Goal: Information Seeking & Learning: Find contact information

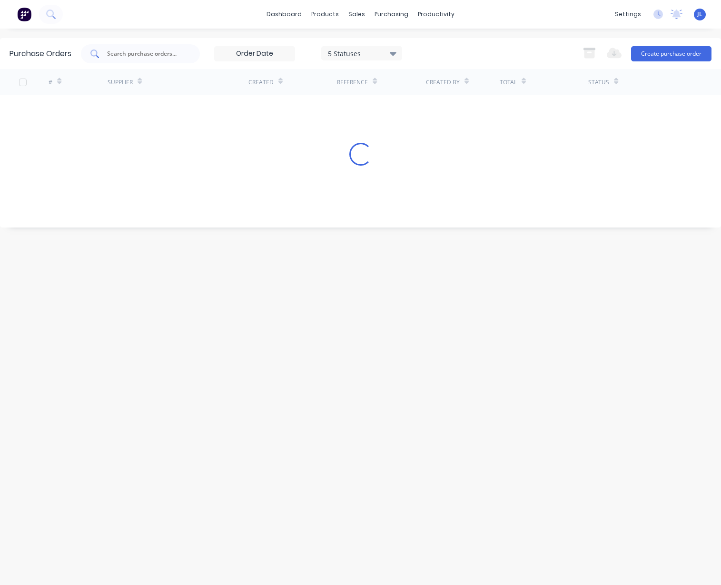
click at [133, 54] on input "text" at bounding box center [145, 54] width 79 height 10
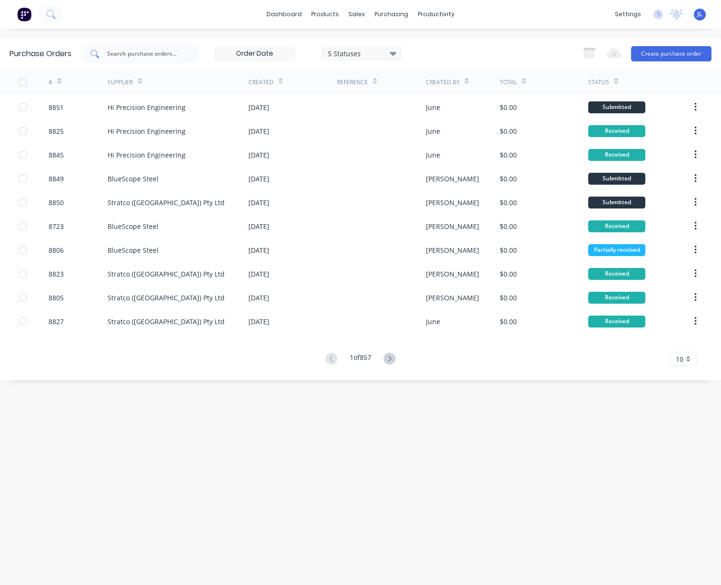
click at [177, 53] on input "text" at bounding box center [145, 54] width 79 height 10
type input "8766"
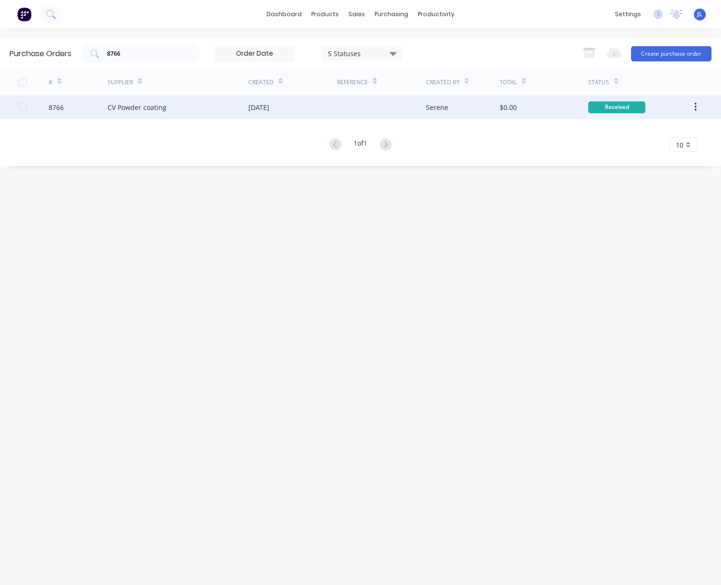
click at [181, 102] on div "CV Powder coating" at bounding box center [178, 107] width 140 height 24
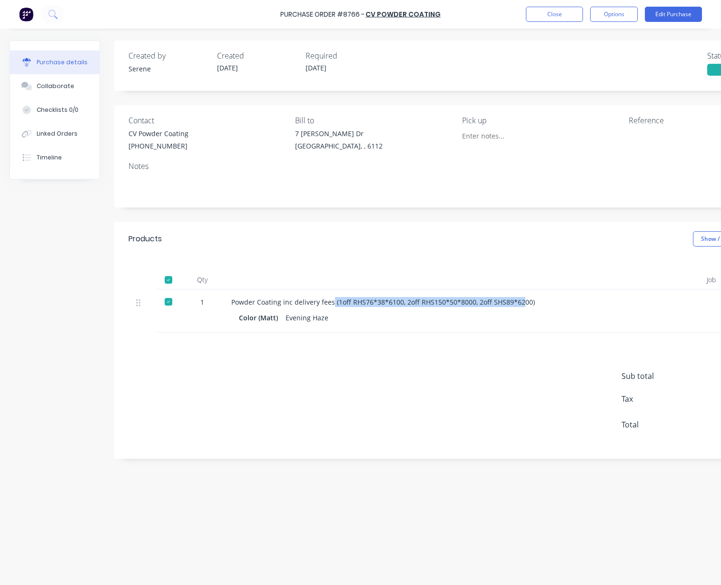
drag, startPoint x: 520, startPoint y: 303, endPoint x: 330, endPoint y: 303, distance: 189.4
click at [330, 303] on div "Powder Coating inc delivery fees (1off RHS76*38*6100, 2off RHS150*50*8000, 2off…" at bounding box center [437, 302] width 413 height 10
click at [453, 333] on div "Sub total $0.00 Tax $0.00 Total $0.00" at bounding box center [458, 396] width 688 height 126
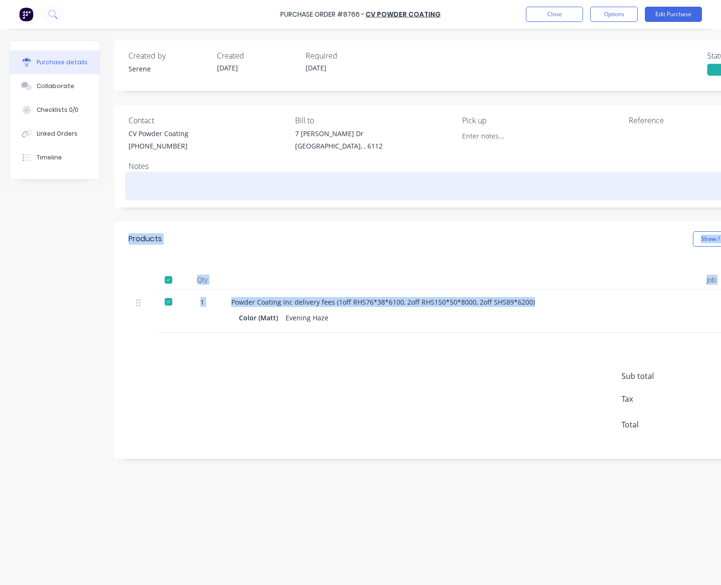
drag, startPoint x: 559, startPoint y: 303, endPoint x: 196, endPoint y: 194, distance: 379.3
click at [194, 194] on div "Created by Serene Created 25/09/25 Required 25/09/25 Status Received Contact CV…" at bounding box center [458, 249] width 688 height 418
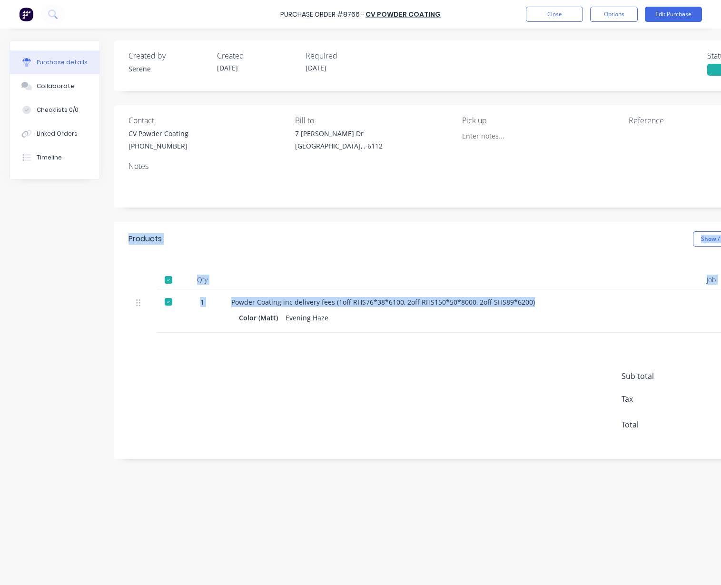
click at [290, 224] on div "Products Show / Hide columns" at bounding box center [458, 239] width 688 height 34
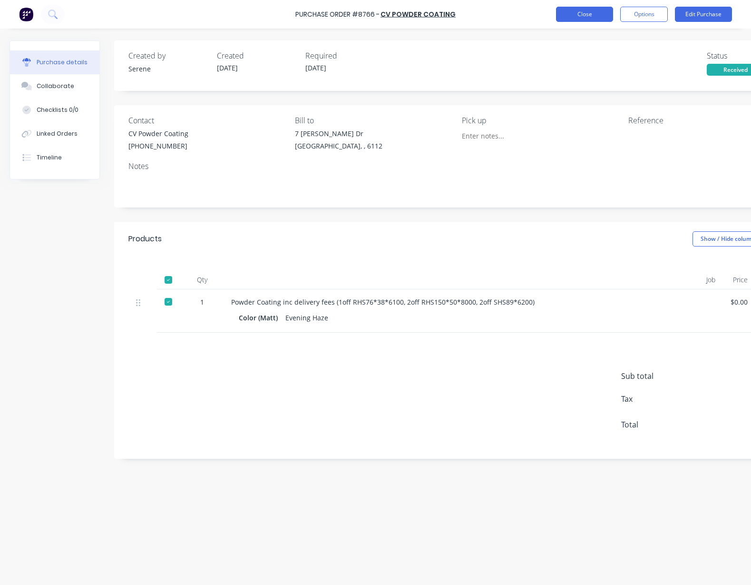
click at [581, 14] on button "Close" at bounding box center [584, 14] width 57 height 15
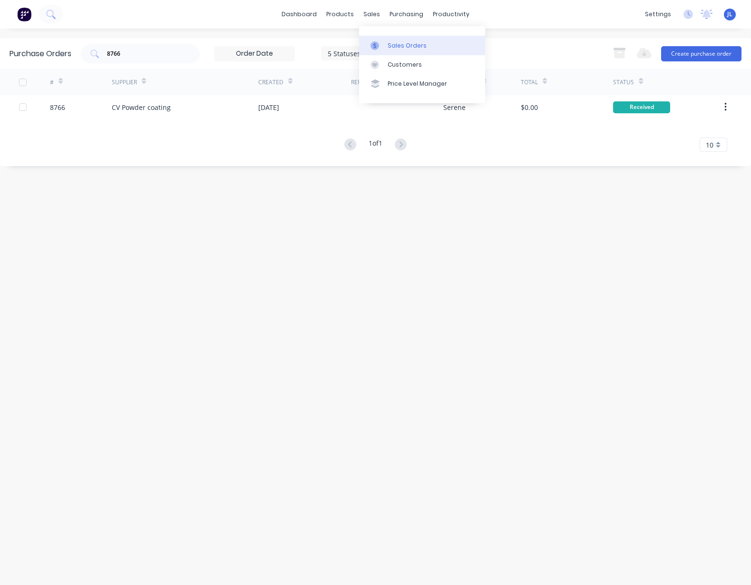
click at [407, 45] on div "Sales Orders" at bounding box center [407, 45] width 39 height 9
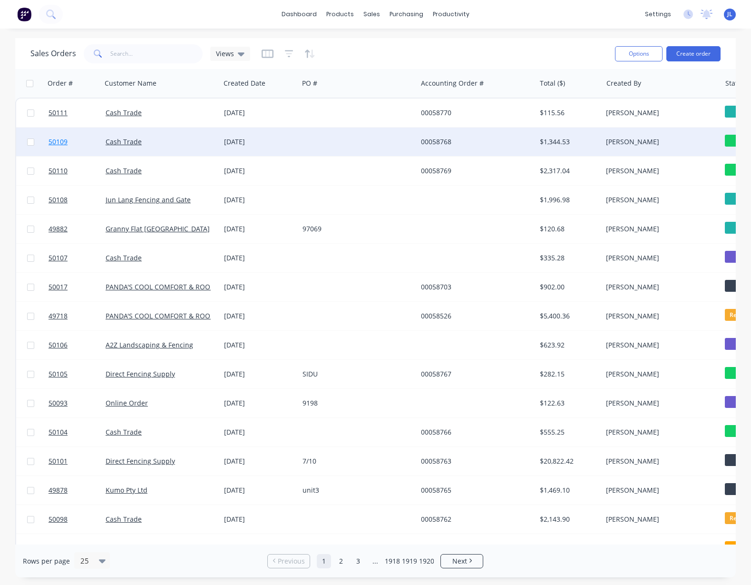
click at [56, 141] on span "50109" at bounding box center [58, 142] width 19 height 10
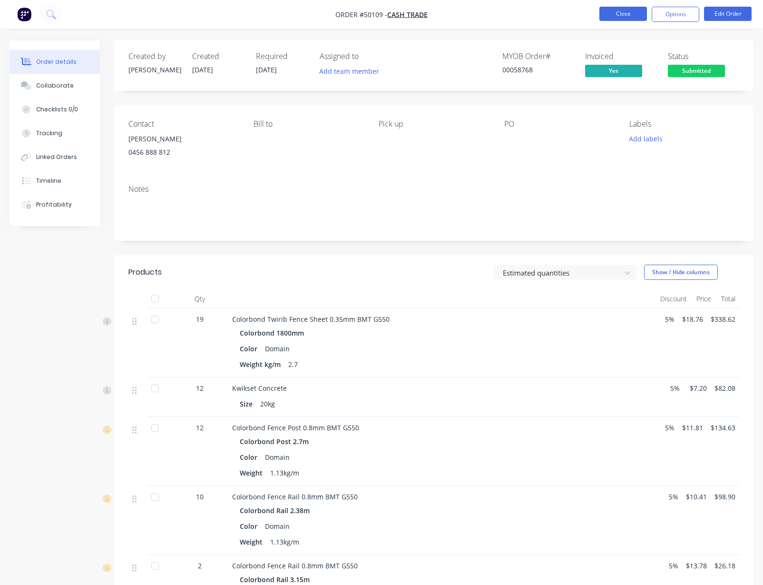
click at [621, 15] on button "Close" at bounding box center [624, 14] width 48 height 14
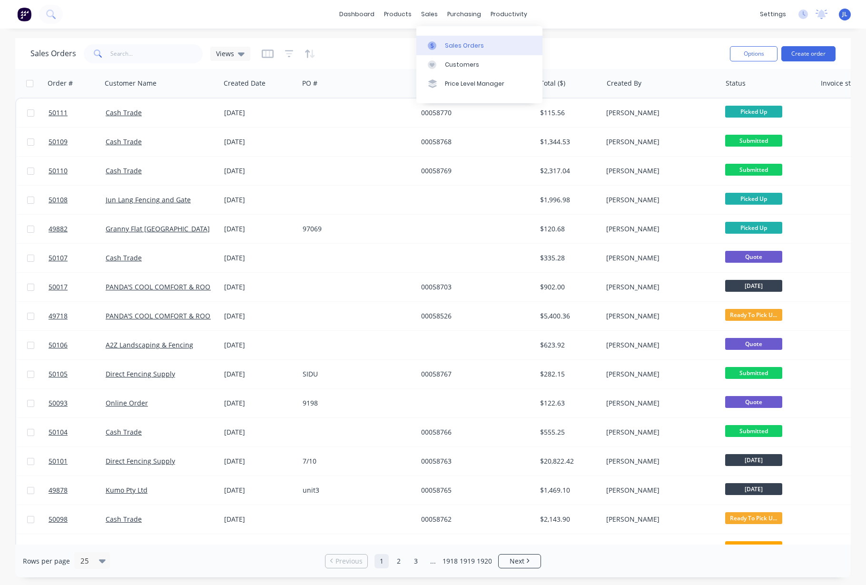
click at [460, 46] on div "Sales Orders" at bounding box center [464, 45] width 39 height 9
click at [186, 54] on input "text" at bounding box center [156, 53] width 93 height 19
click at [528, 86] on div "Delivery Scheduling" at bounding box center [540, 83] width 59 height 9
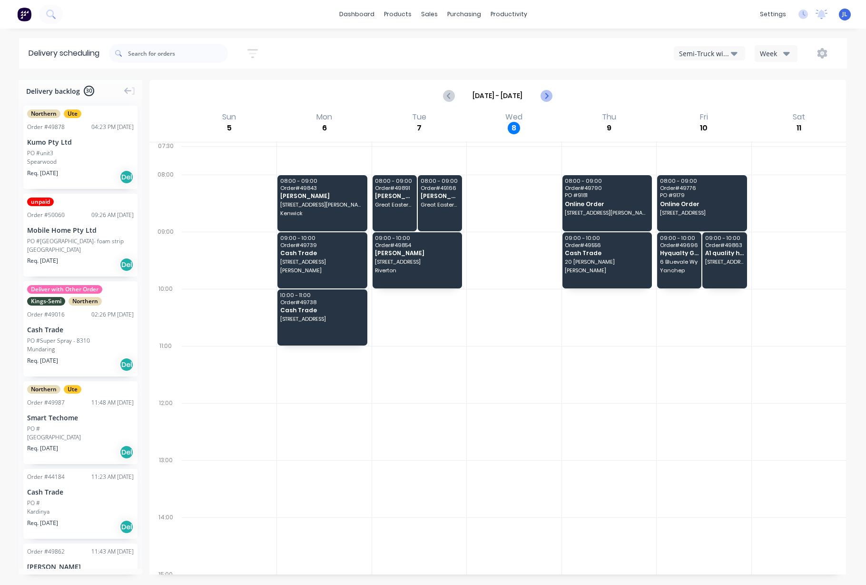
click at [548, 92] on icon "Next page" at bounding box center [545, 95] width 11 height 11
type input "Oct 12 - Oct 18"
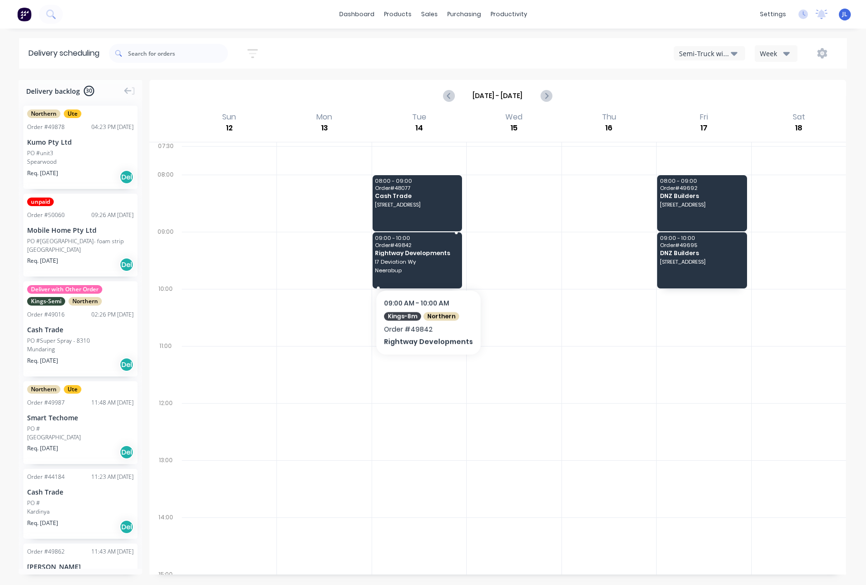
click at [425, 265] on div "09:00 - 10:00 Order # 49842 Rightway Developments 17 Deviation Wy Neerabup" at bounding box center [417, 260] width 89 height 56
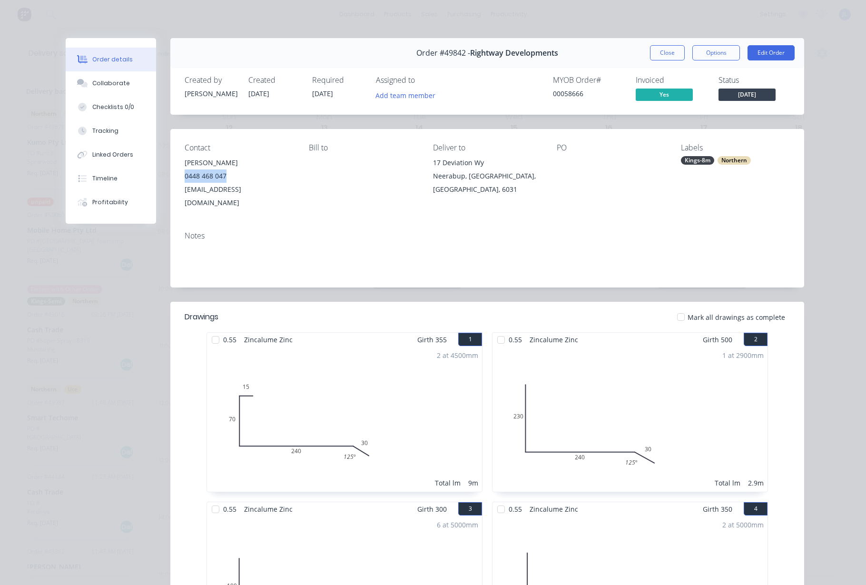
drag, startPoint x: 236, startPoint y: 175, endPoint x: 179, endPoint y: 178, distance: 56.7
click at [179, 178] on div "Contact Paul Groom 0448 468 047 paulgroomblue@gmail.com Bill to Deliver to 17 D…" at bounding box center [487, 176] width 634 height 95
copy div "0448 468 047"
click at [650, 56] on button "Close" at bounding box center [667, 52] width 35 height 15
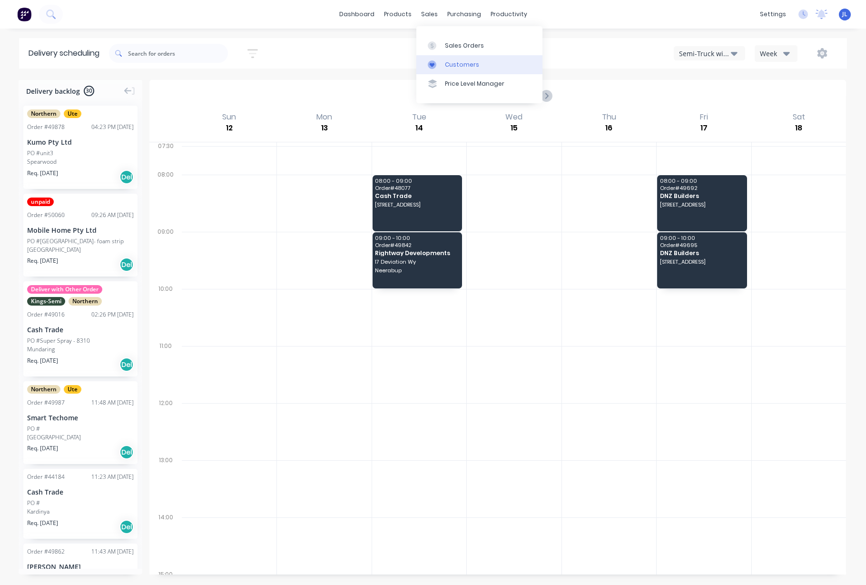
click at [460, 65] on div "Customers" at bounding box center [462, 64] width 34 height 9
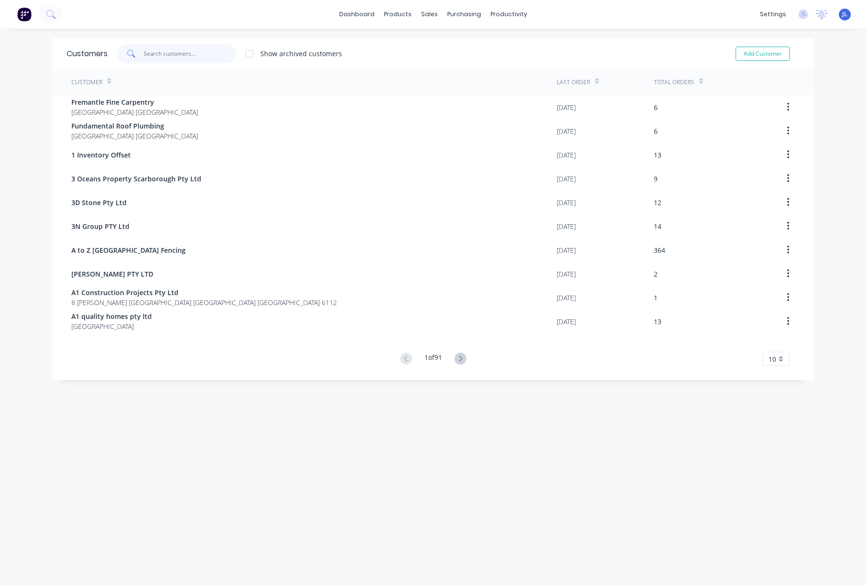
click at [185, 52] on input "text" at bounding box center [190, 53] width 93 height 19
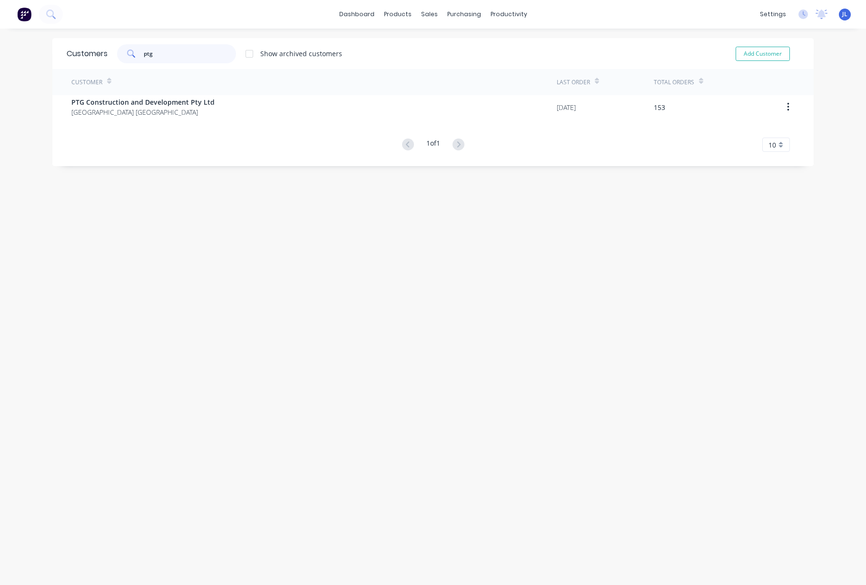
type input "ptg"
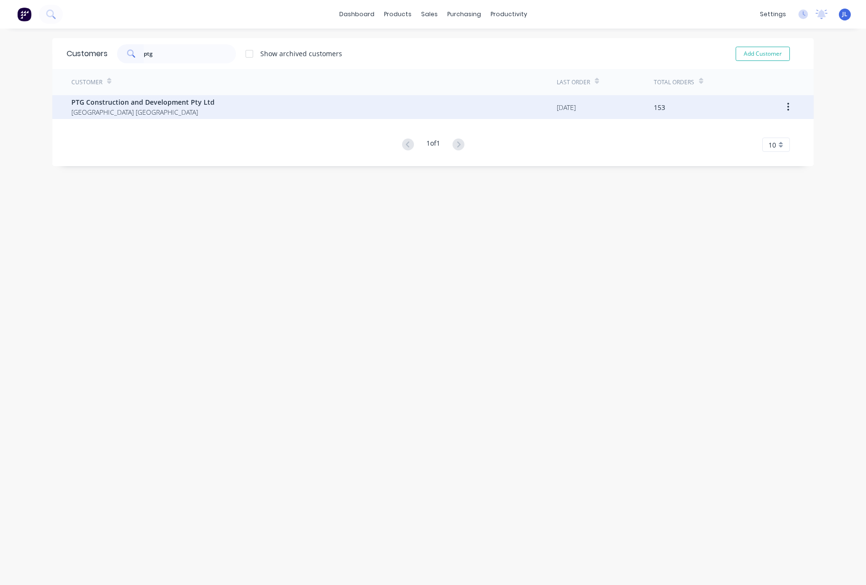
click at [169, 109] on span "Western Australia Australia" at bounding box center [142, 112] width 143 height 10
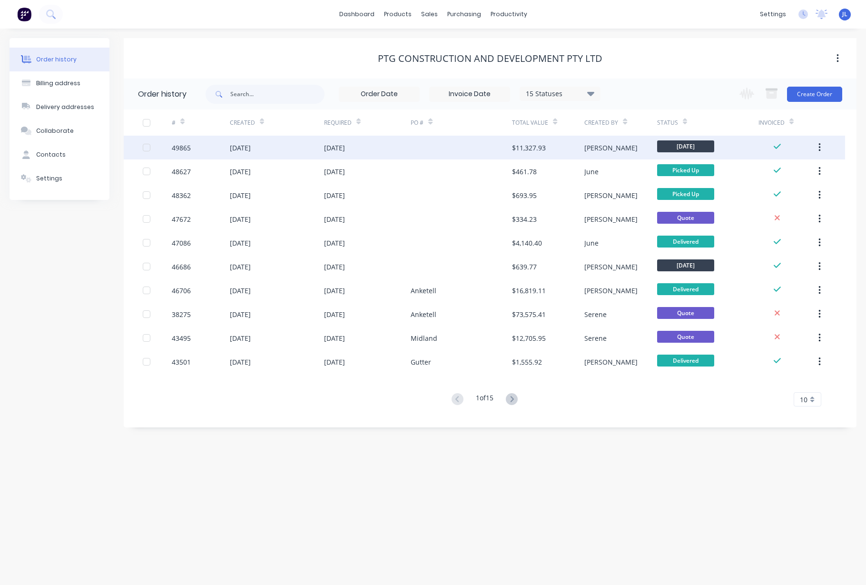
click at [384, 146] on div "13 Oct 2025" at bounding box center [367, 148] width 87 height 24
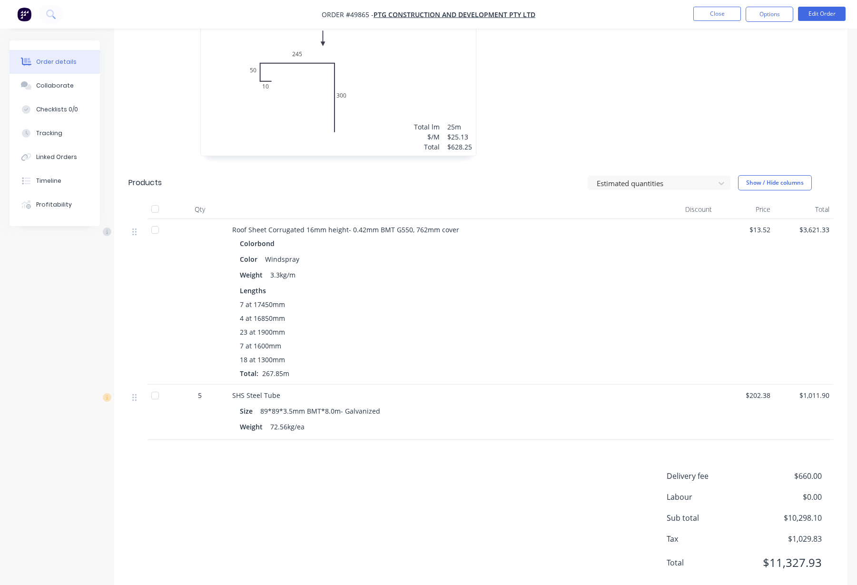
scroll to position [1340, 0]
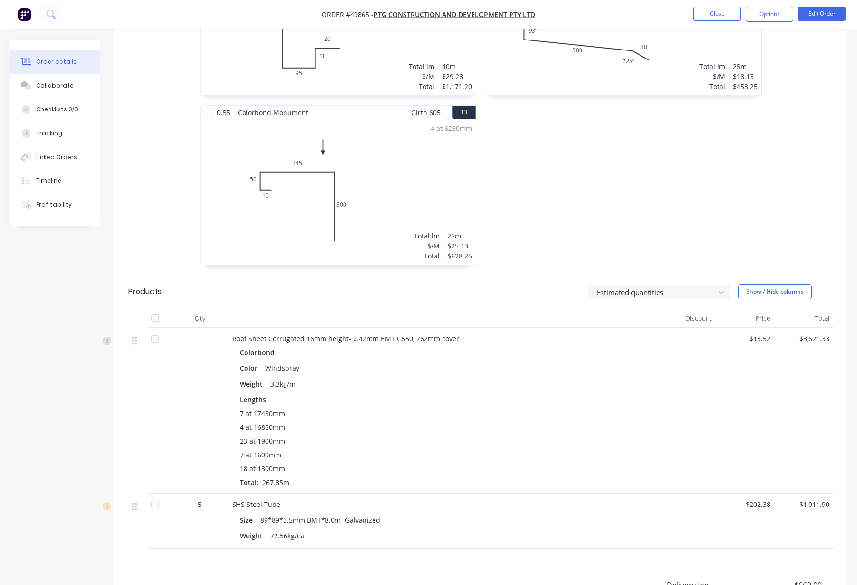
scroll to position [1161, 0]
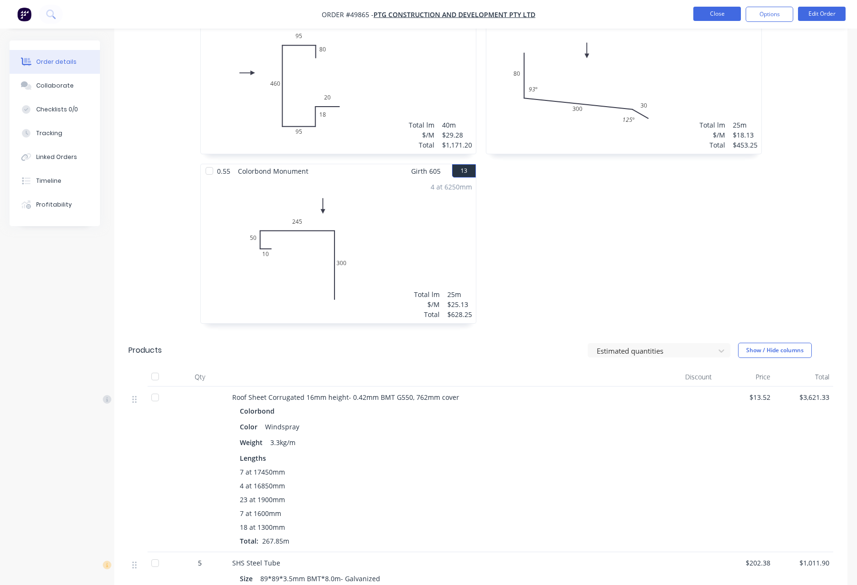
click at [716, 17] on button "Close" at bounding box center [717, 14] width 48 height 14
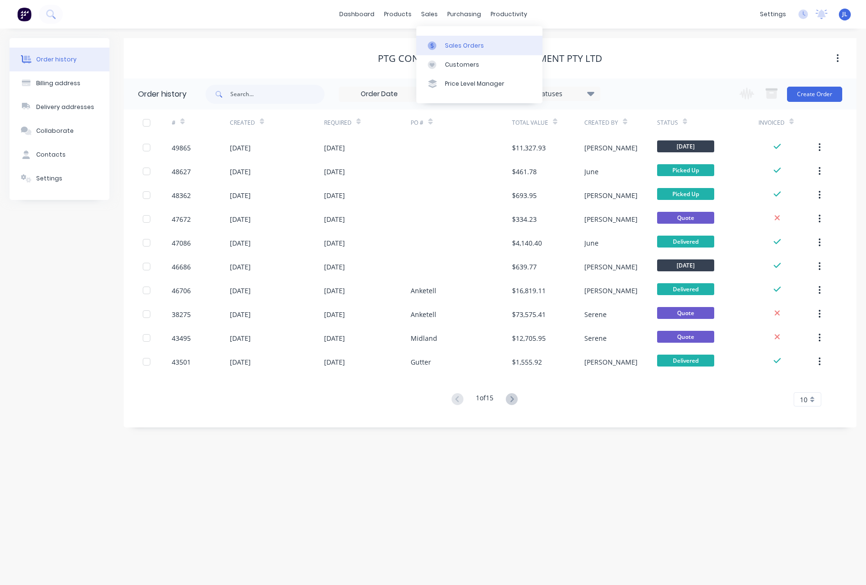
click at [450, 42] on div "Sales Orders" at bounding box center [464, 45] width 39 height 9
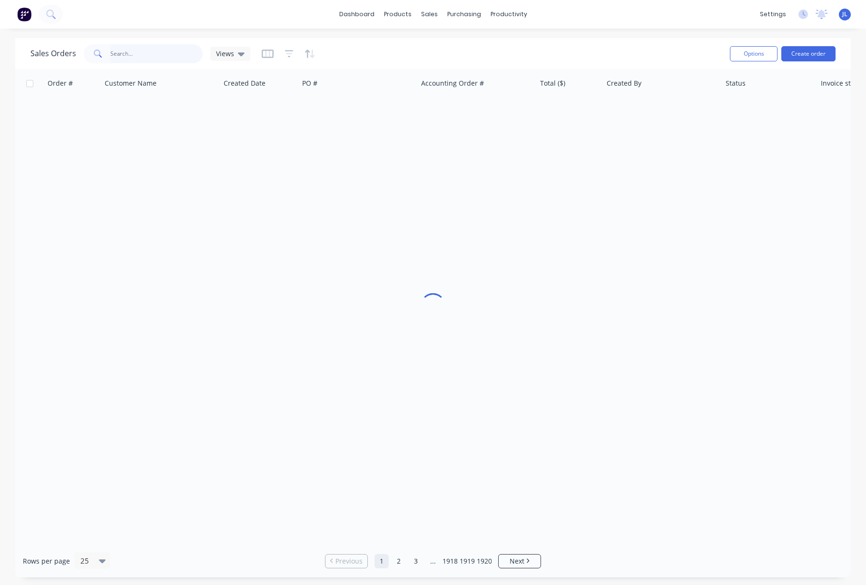
click at [118, 56] on input "text" at bounding box center [156, 53] width 93 height 19
paste input "0448 468 047"
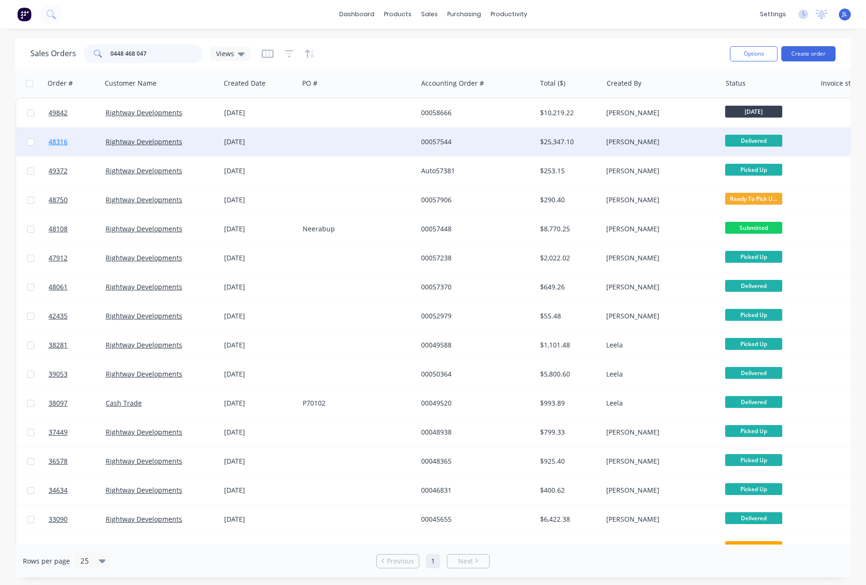
type input "0448 468 047"
click at [56, 141] on span "48316" at bounding box center [58, 142] width 19 height 10
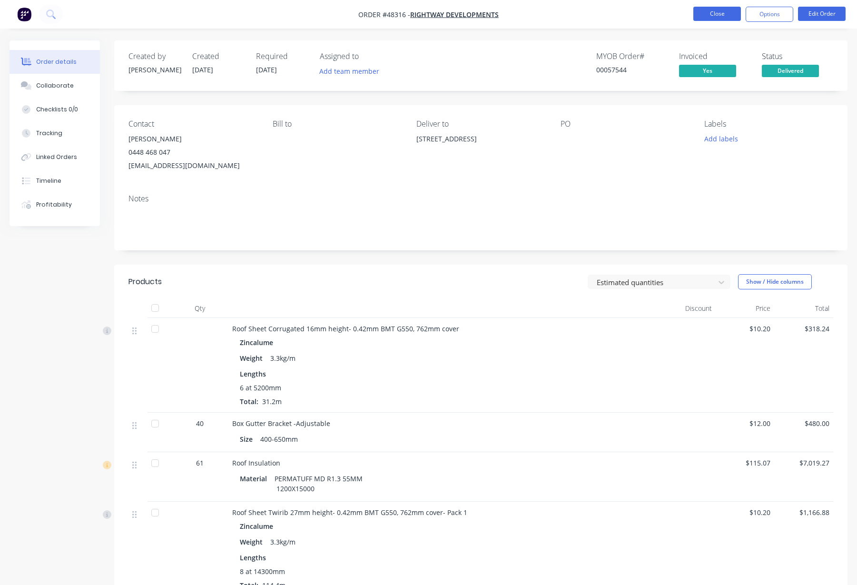
click at [719, 18] on button "Close" at bounding box center [717, 14] width 48 height 14
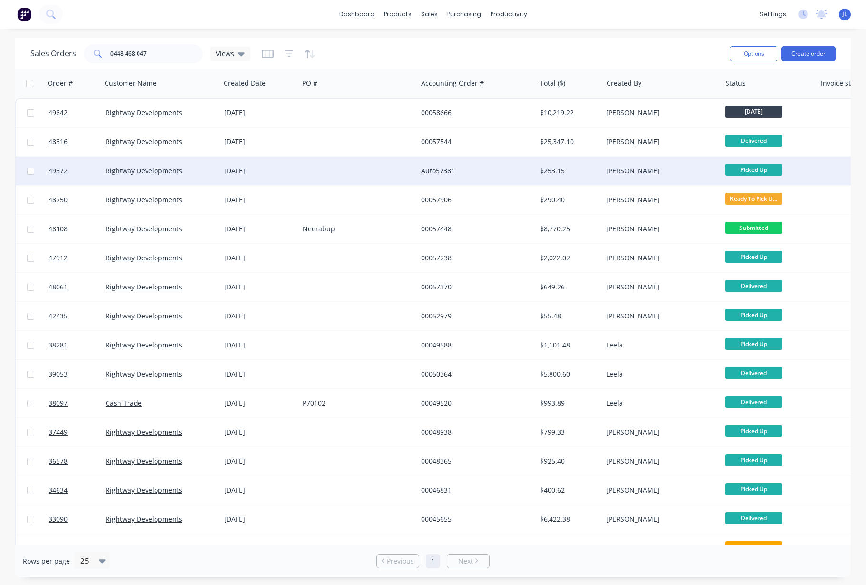
click at [299, 175] on div at bounding box center [358, 171] width 119 height 29
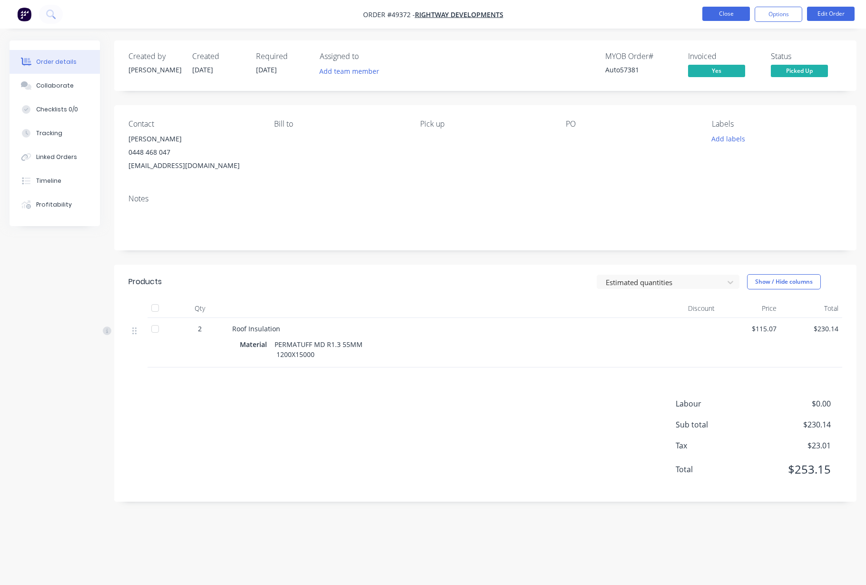
click at [720, 16] on button "Close" at bounding box center [726, 14] width 48 height 14
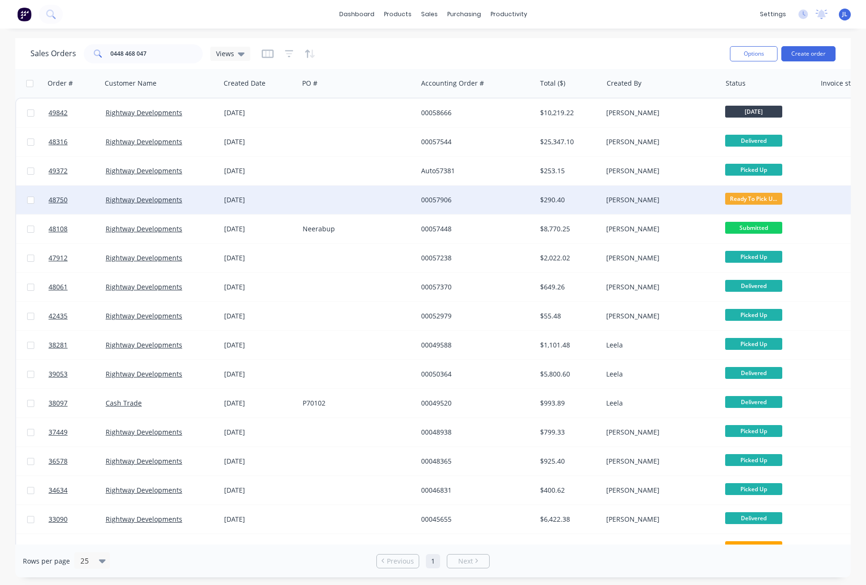
click at [407, 204] on div at bounding box center [358, 200] width 119 height 29
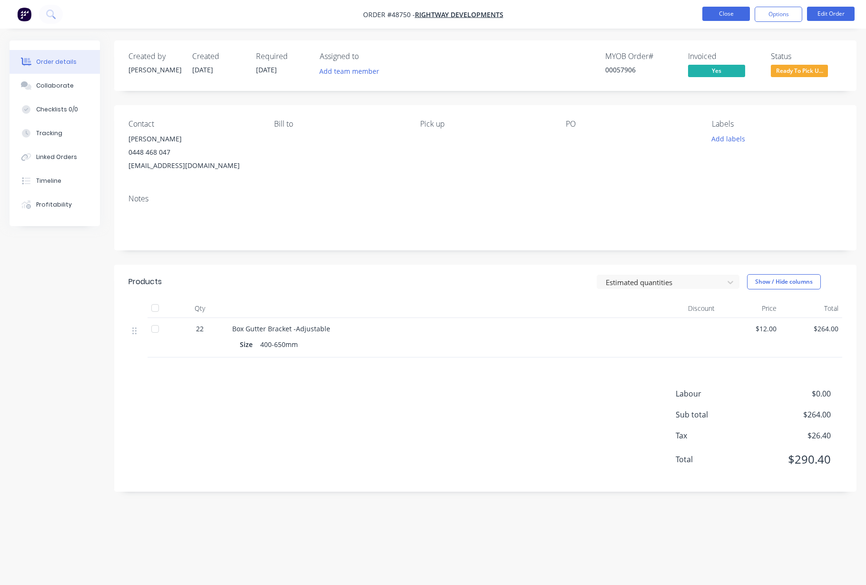
click at [721, 18] on button "Close" at bounding box center [726, 14] width 48 height 14
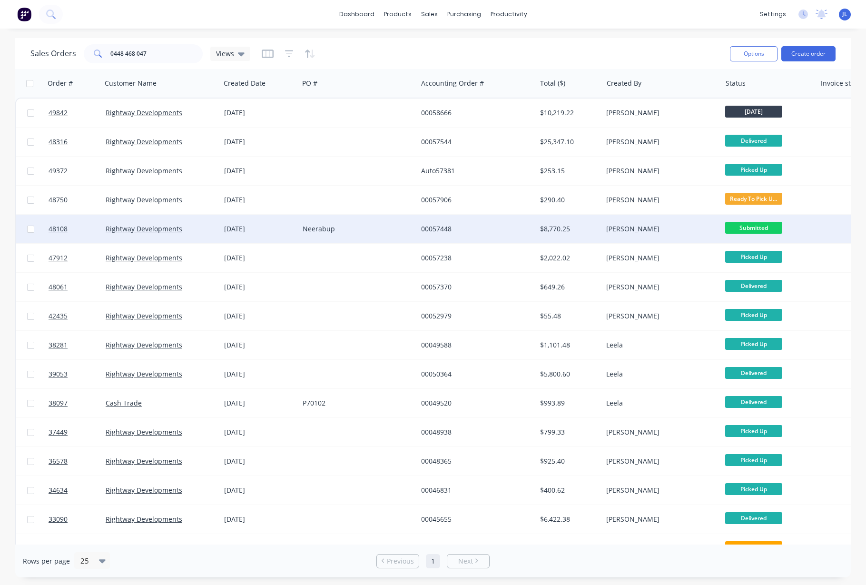
click at [482, 228] on div "00057448" at bounding box center [474, 229] width 106 height 10
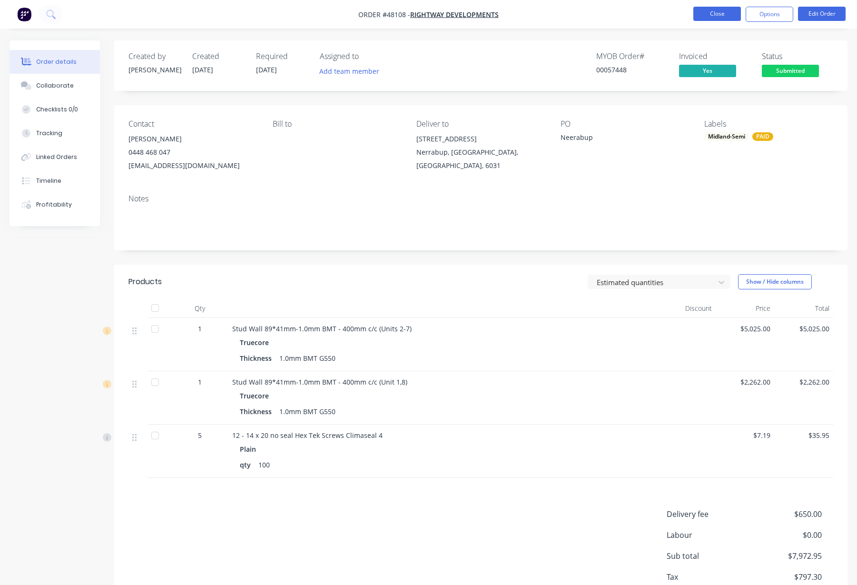
click at [715, 18] on button "Close" at bounding box center [717, 14] width 48 height 14
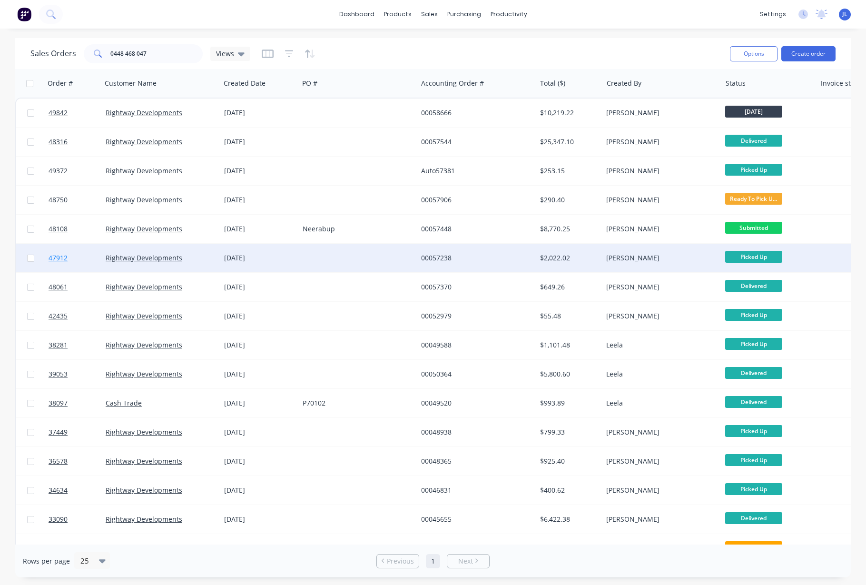
click at [54, 257] on span "47912" at bounding box center [58, 258] width 19 height 10
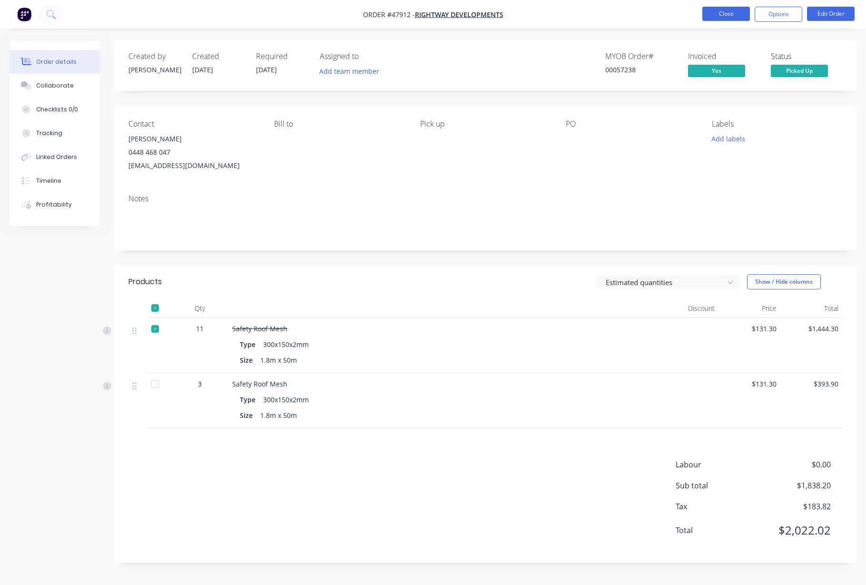
click at [718, 18] on button "Close" at bounding box center [726, 14] width 48 height 14
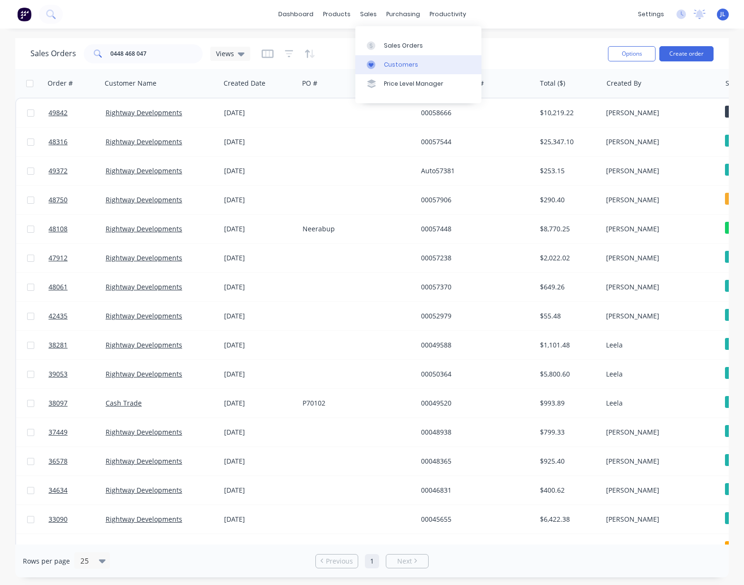
click at [393, 67] on div "Customers" at bounding box center [401, 64] width 34 height 9
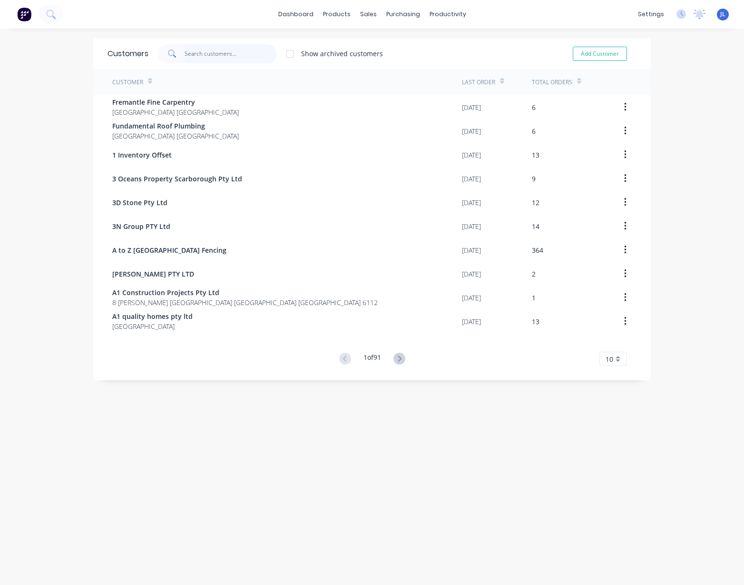
click at [240, 54] on input "text" at bounding box center [231, 53] width 93 height 19
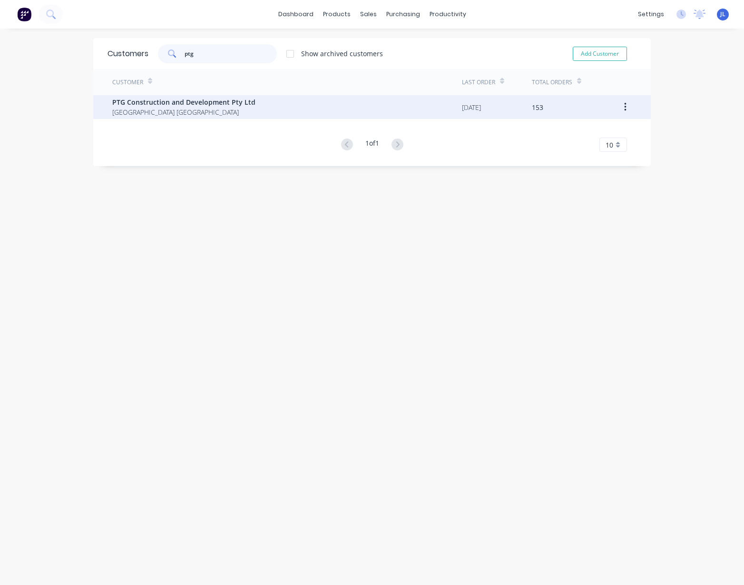
type input "ptg"
click at [239, 100] on span "PTG Construction and Development Pty Ltd" at bounding box center [183, 102] width 143 height 10
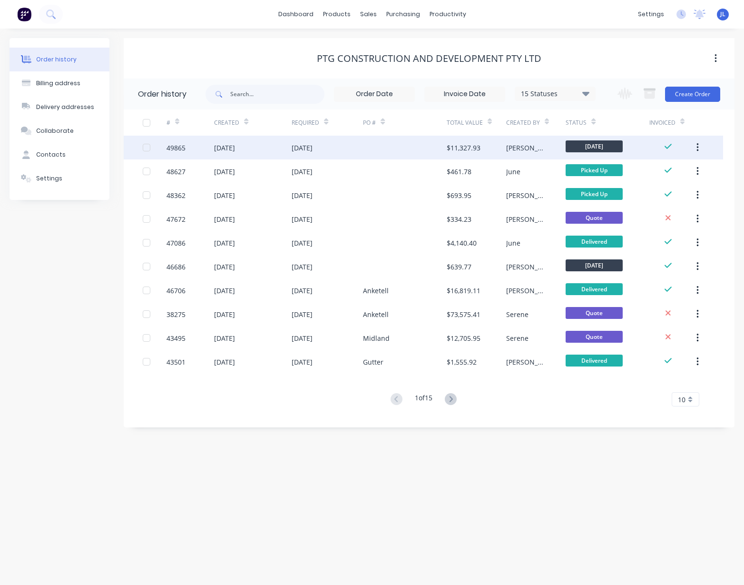
click at [313, 148] on div "13 Oct 2025" at bounding box center [302, 148] width 21 height 10
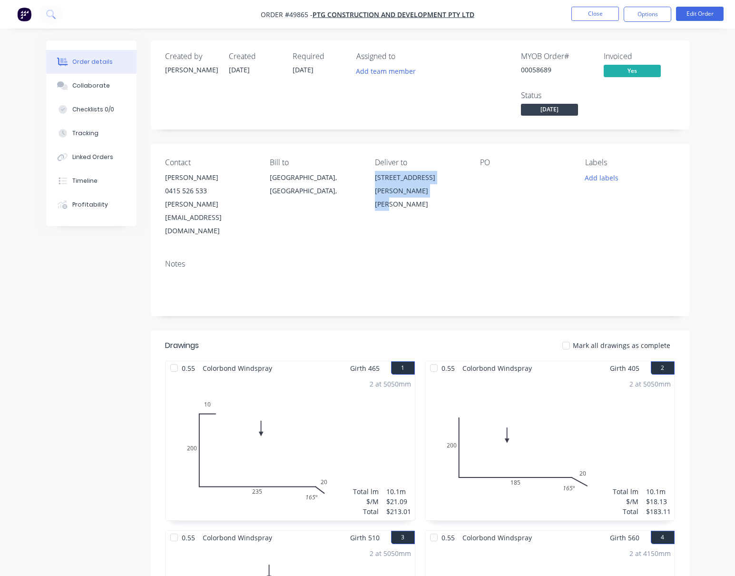
drag, startPoint x: 413, startPoint y: 189, endPoint x: 380, endPoint y: 179, distance: 34.8
click at [380, 179] on div "Contact Jason Wen 0415 526 533 jasson@ptgconstruction.com.au Bill to Western Au…" at bounding box center [420, 198] width 539 height 108
copy div "672 Anketell Rd, Anketell WA 6167"
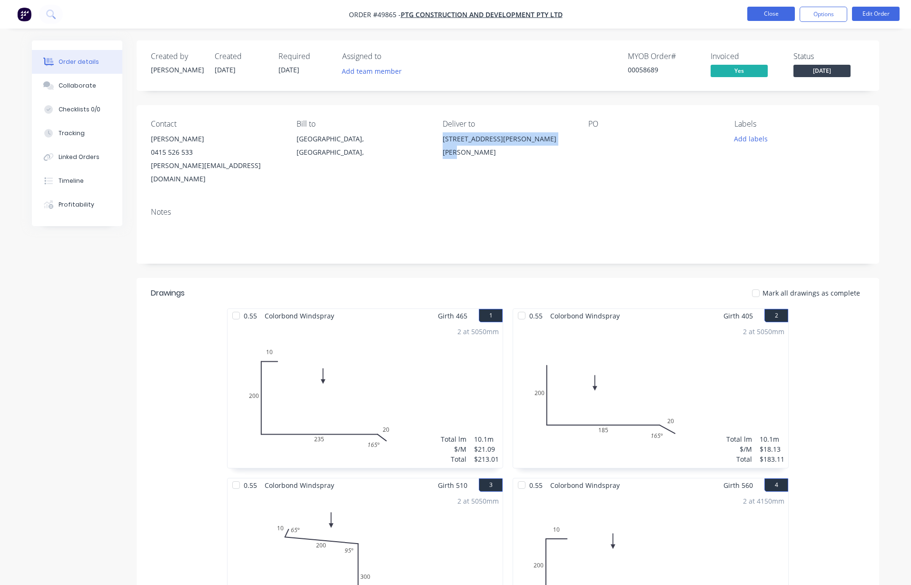
click at [721, 10] on button "Close" at bounding box center [771, 14] width 48 height 14
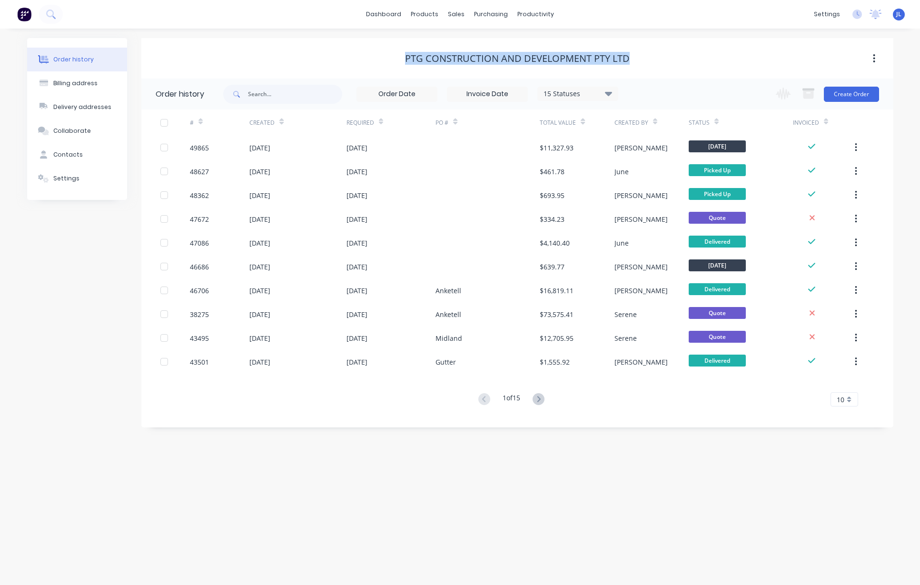
drag, startPoint x: 403, startPoint y: 58, endPoint x: 629, endPoint y: 60, distance: 226.1
click at [629, 61] on div "PTG Construction and Development Pty Ltd" at bounding box center [517, 58] width 752 height 11
click at [632, 58] on div "PTG Construction and Development Pty Ltd" at bounding box center [517, 58] width 752 height 11
drag, startPoint x: 630, startPoint y: 58, endPoint x: 341, endPoint y: 14, distance: 292.1
click at [341, 14] on div "dashboard products sales purchasing productivity dashboard products Product Cat…" at bounding box center [460, 292] width 920 height 585
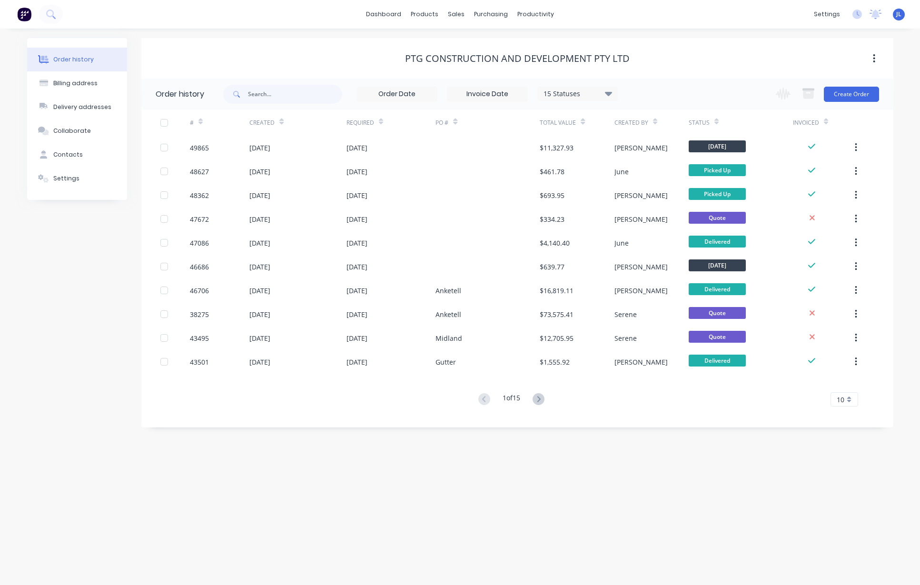
click at [317, 23] on div "dashboard products sales purchasing productivity dashboard products Product Cat…" at bounding box center [460, 14] width 920 height 29
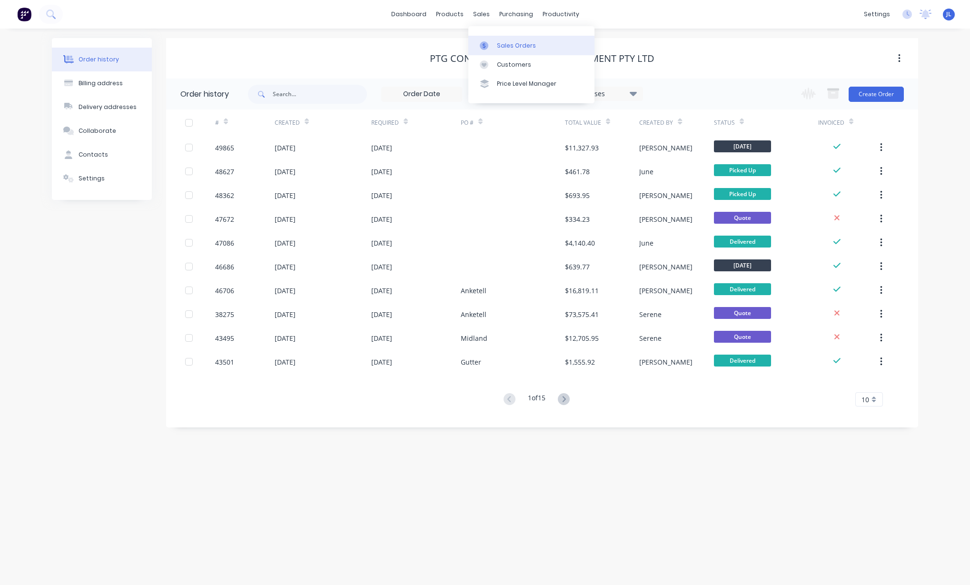
click at [506, 43] on div "Sales Orders" at bounding box center [516, 45] width 39 height 9
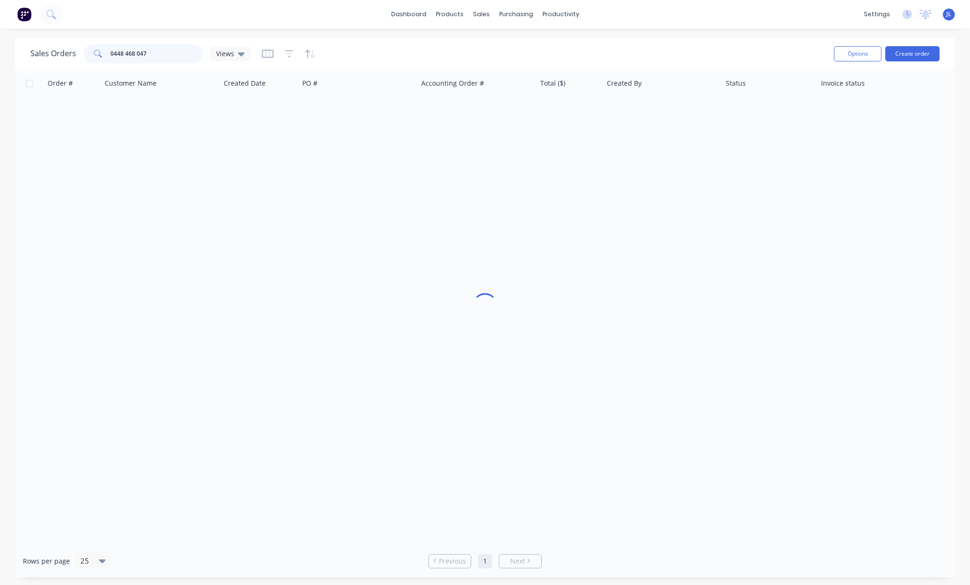
click at [164, 52] on input "0448 468 047" at bounding box center [156, 53] width 93 height 19
click at [165, 51] on input "0448 468 047" at bounding box center [156, 53] width 93 height 19
paste input "ANDY GUTTORMSEN"
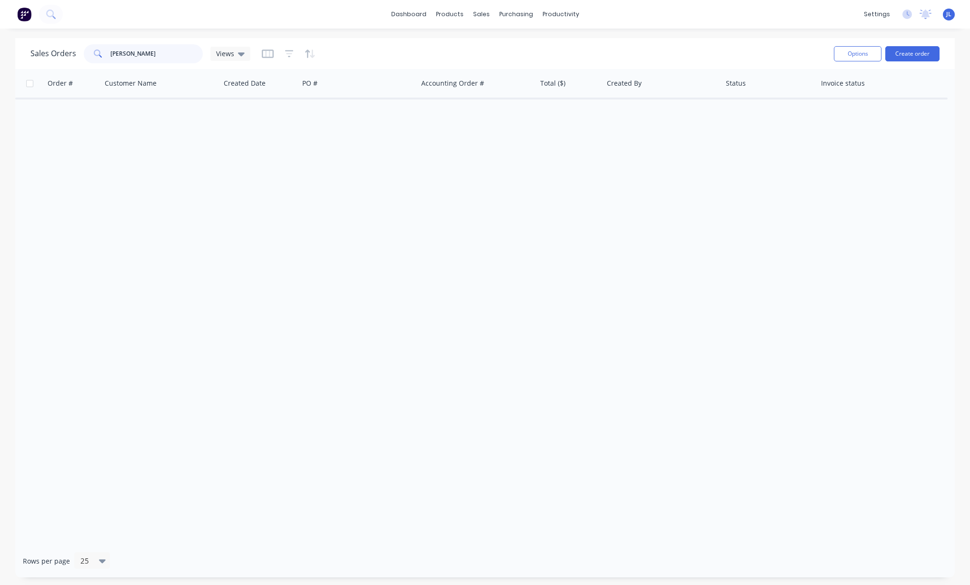
drag, startPoint x: 126, startPoint y: 52, endPoint x: 196, endPoint y: 57, distance: 70.6
click at [196, 57] on input "ANDY GUTTORMSEN" at bounding box center [156, 53] width 93 height 19
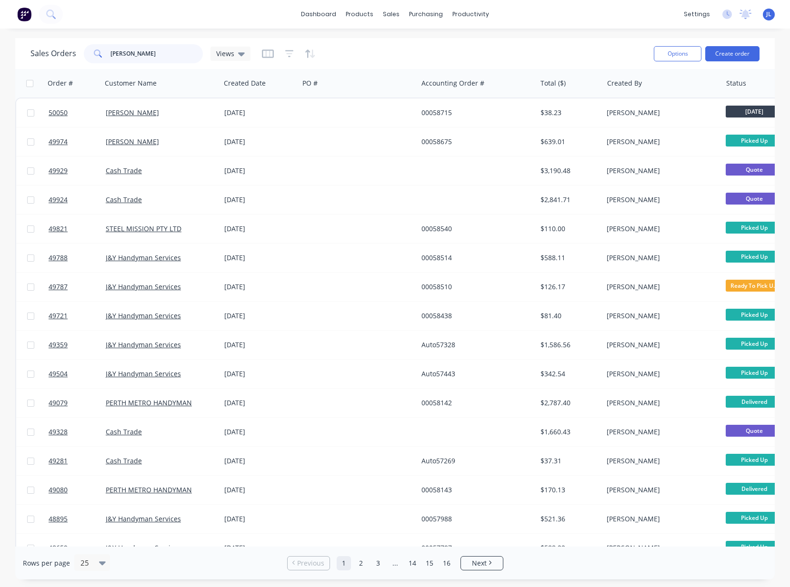
drag, startPoint x: 111, startPoint y: 52, endPoint x: 76, endPoint y: 52, distance: 34.7
click at [76, 52] on div "Sales Orders ANDY Views" at bounding box center [140, 53] width 220 height 19
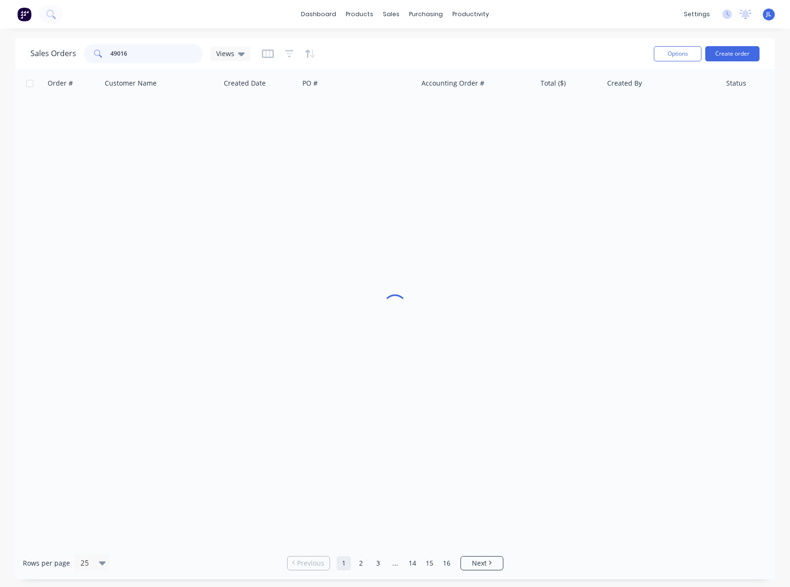
type input "49016"
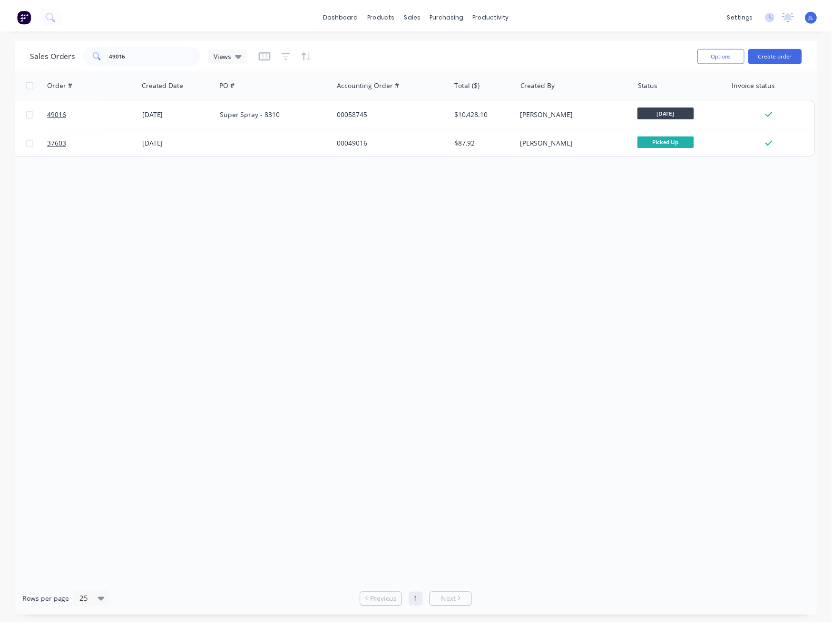
scroll to position [0, 80]
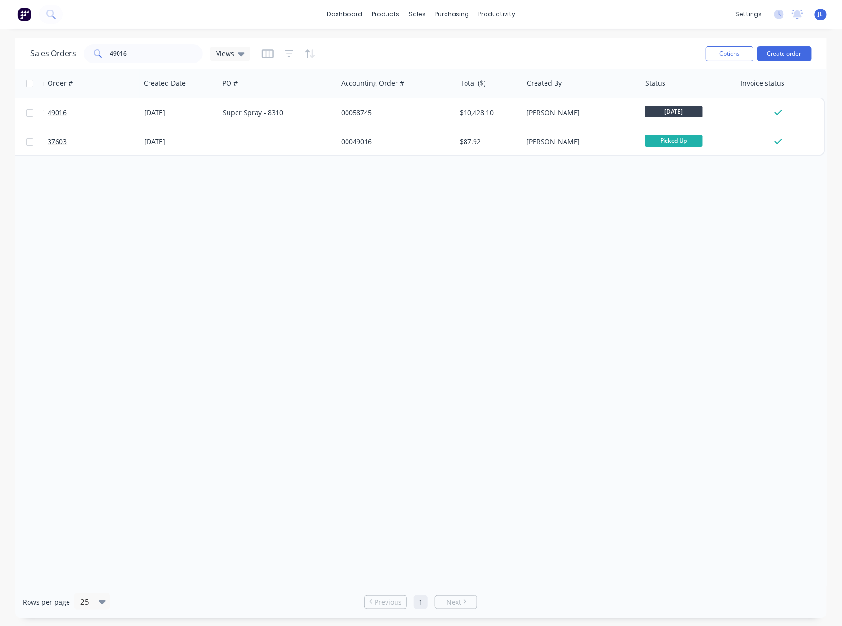
click at [204, 57] on div "Sales Orders 49016 Views" at bounding box center [140, 53] width 220 height 19
click at [148, 56] on input "49016" at bounding box center [156, 53] width 93 height 19
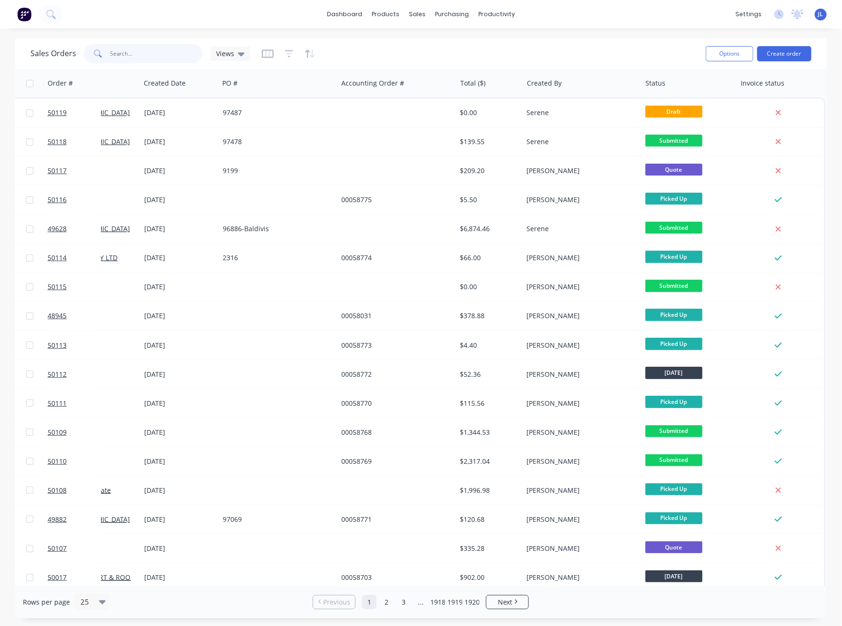
click at [128, 54] on input "text" at bounding box center [156, 53] width 93 height 19
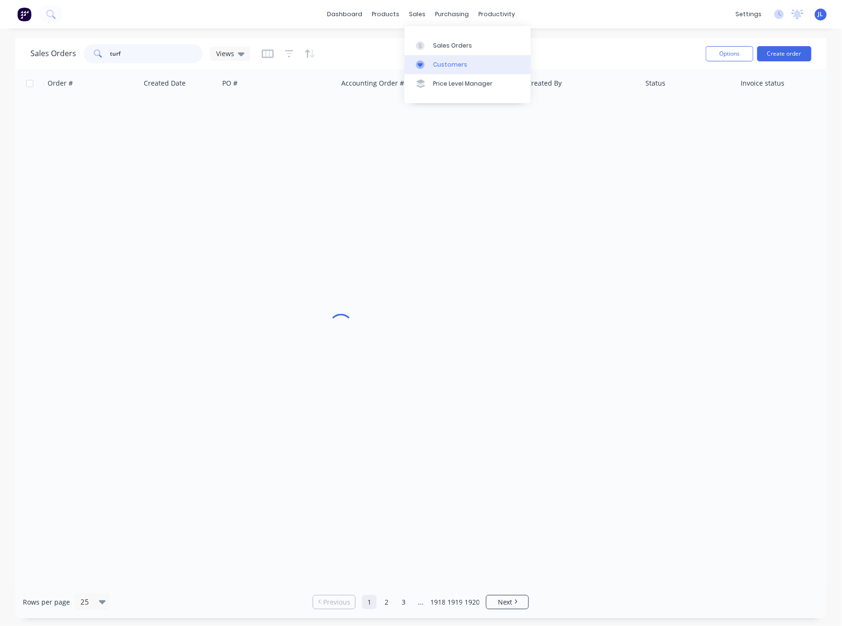
type input "turf"
click at [443, 65] on div "Customers" at bounding box center [450, 64] width 34 height 9
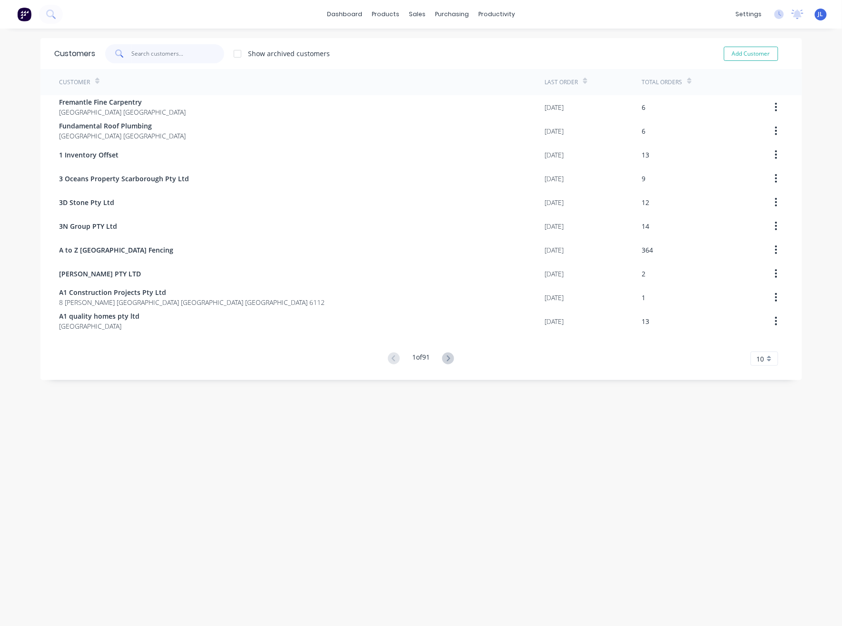
click at [184, 53] on input "text" at bounding box center [177, 53] width 93 height 19
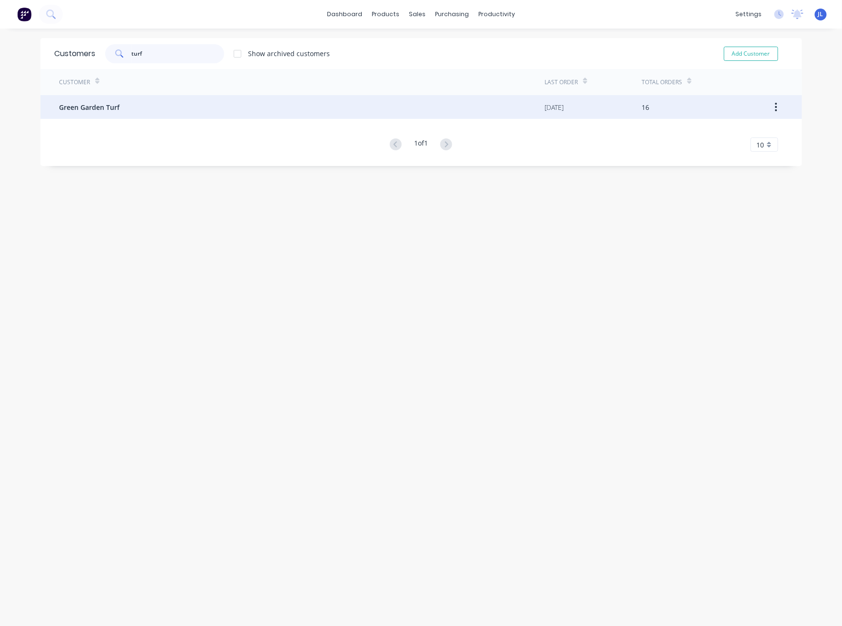
type input "turf"
click at [170, 102] on div "Green Garden Turf" at bounding box center [301, 107] width 485 height 24
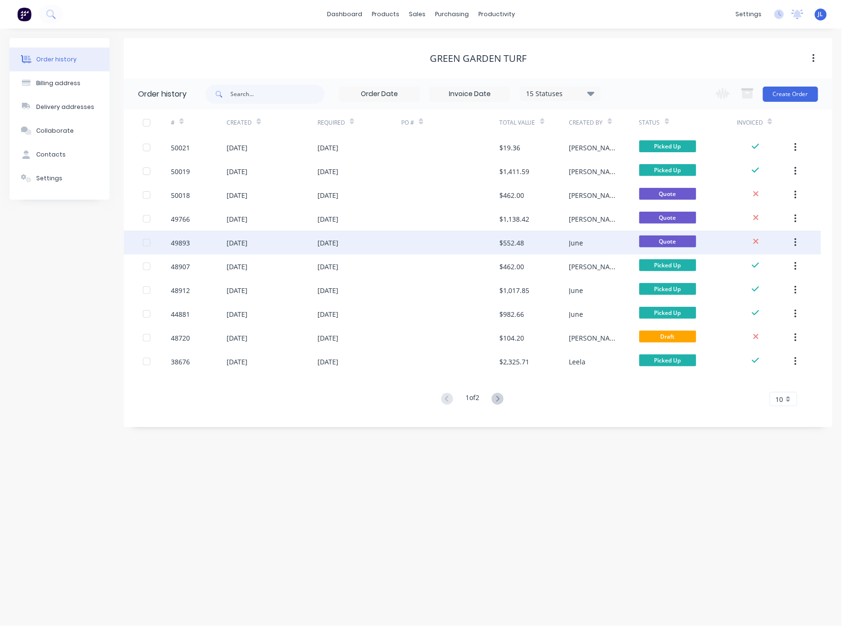
click at [436, 246] on div at bounding box center [450, 243] width 98 height 24
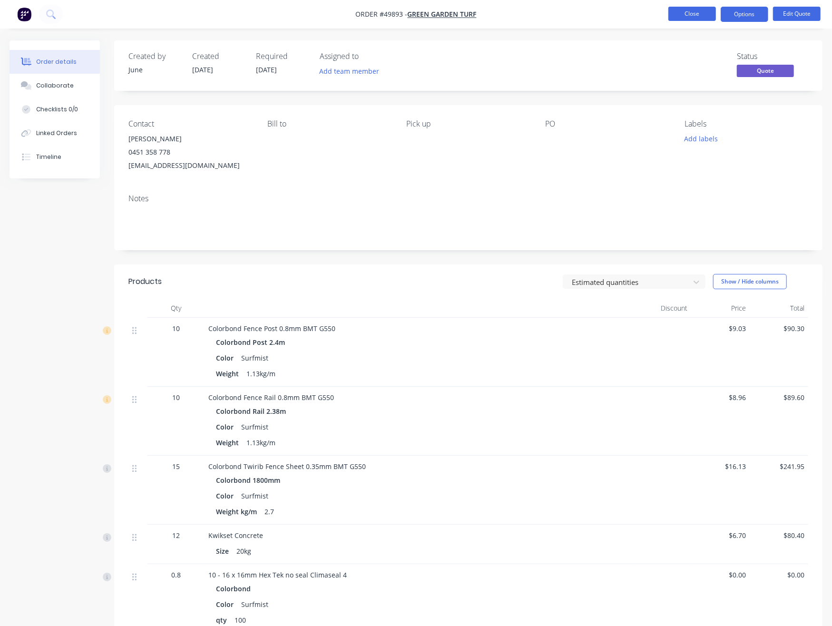
click at [694, 16] on button "Close" at bounding box center [693, 14] width 48 height 14
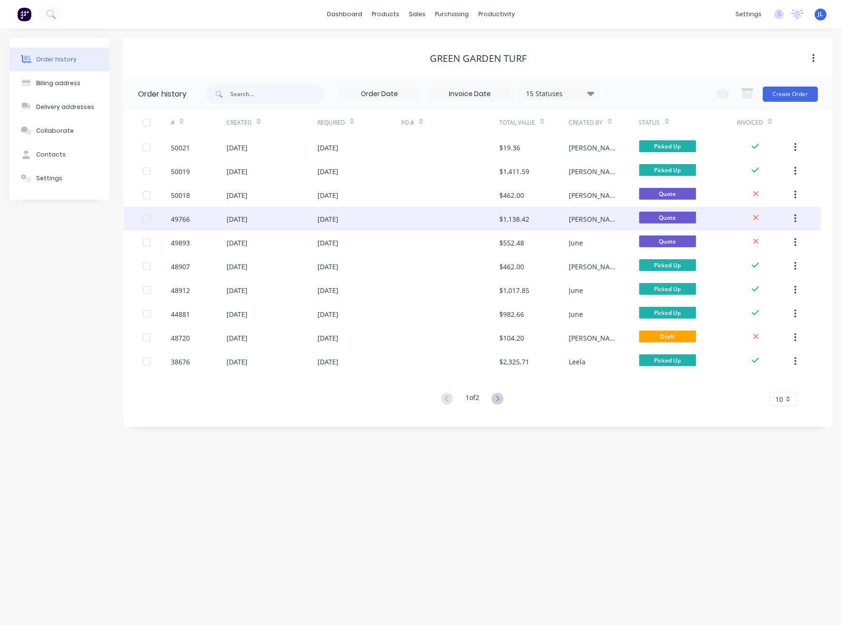
click at [475, 217] on div at bounding box center [450, 219] width 98 height 24
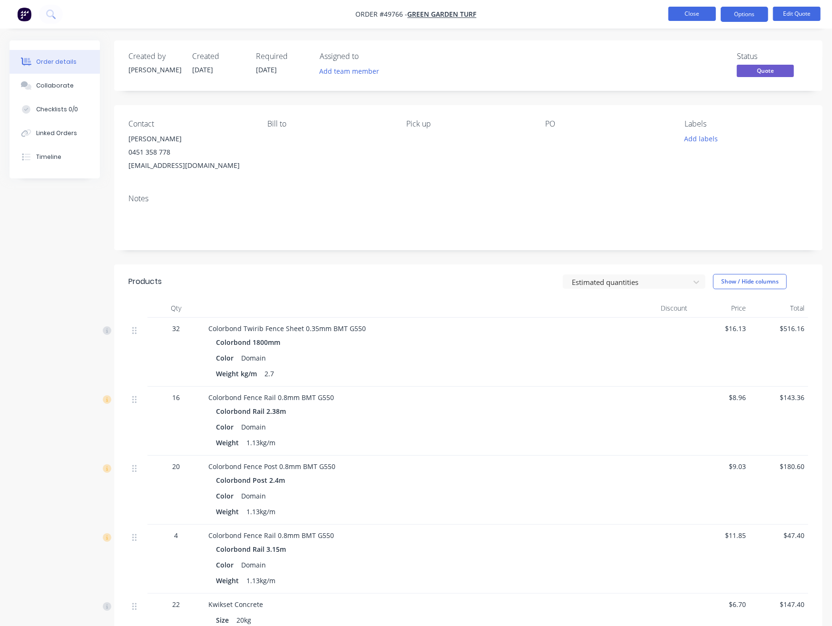
click at [693, 17] on button "Close" at bounding box center [693, 14] width 48 height 14
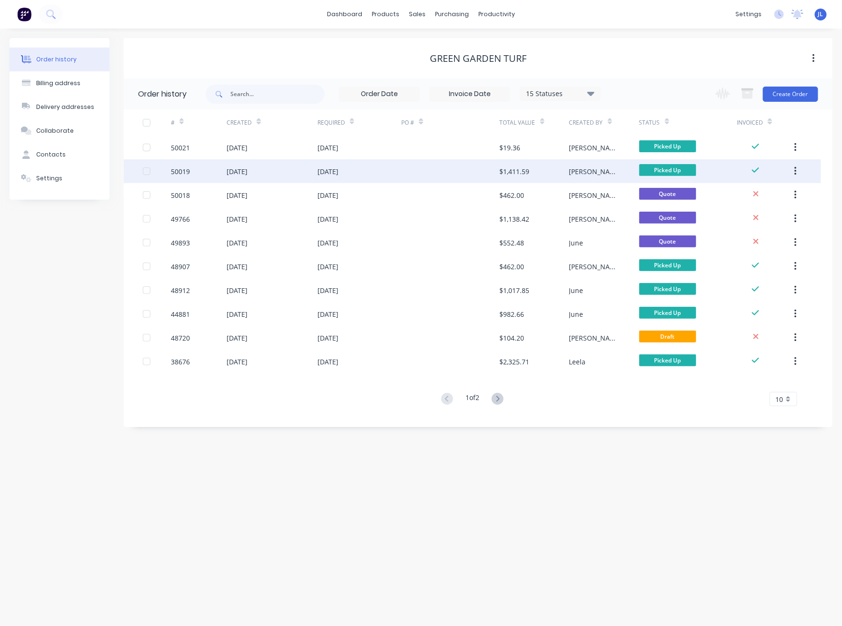
click at [546, 170] on div "$1,411.59" at bounding box center [534, 171] width 70 height 24
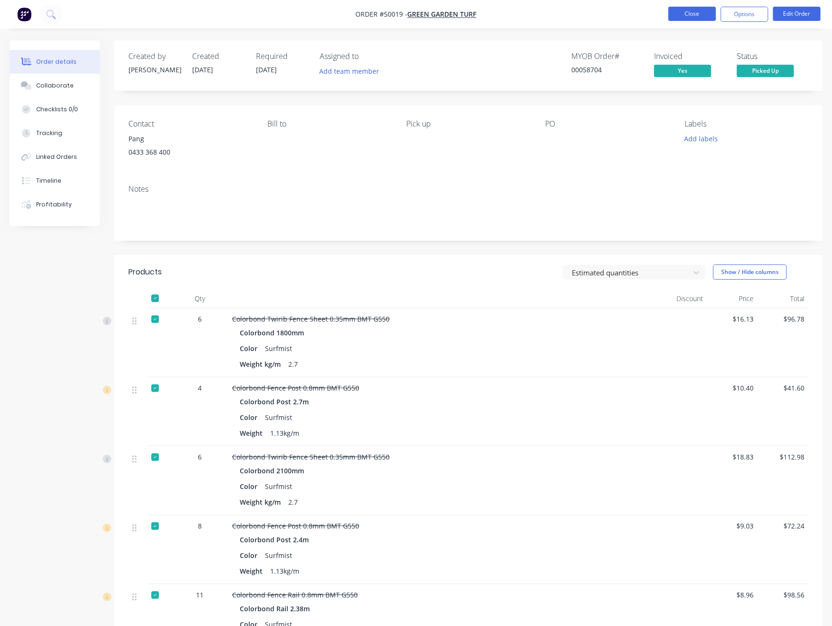
click at [697, 16] on button "Close" at bounding box center [693, 14] width 48 height 14
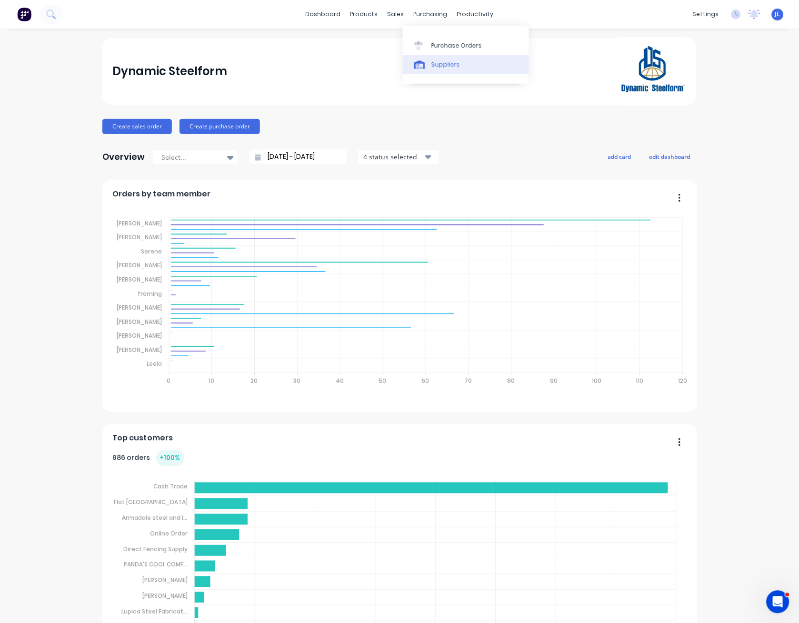
click at [435, 61] on div "Suppliers" at bounding box center [445, 64] width 29 height 9
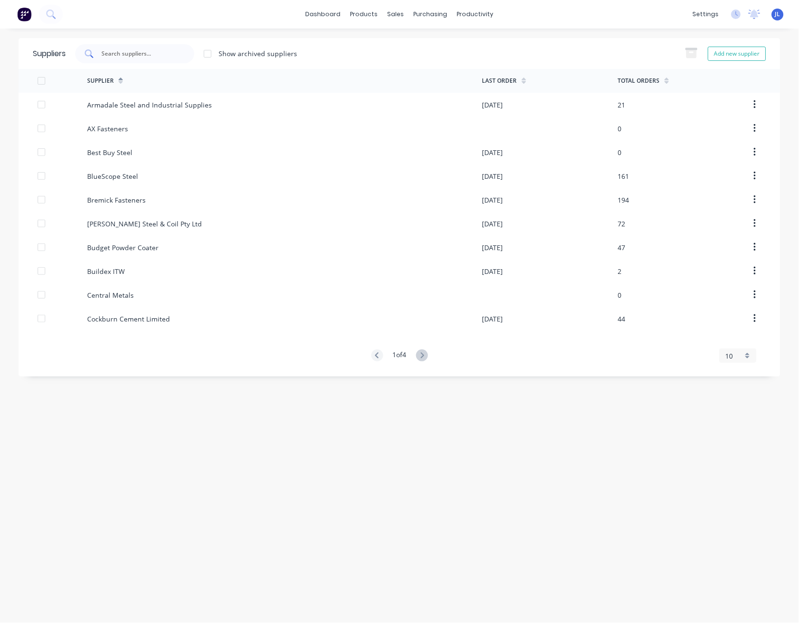
click at [156, 58] on input "text" at bounding box center [139, 54] width 79 height 10
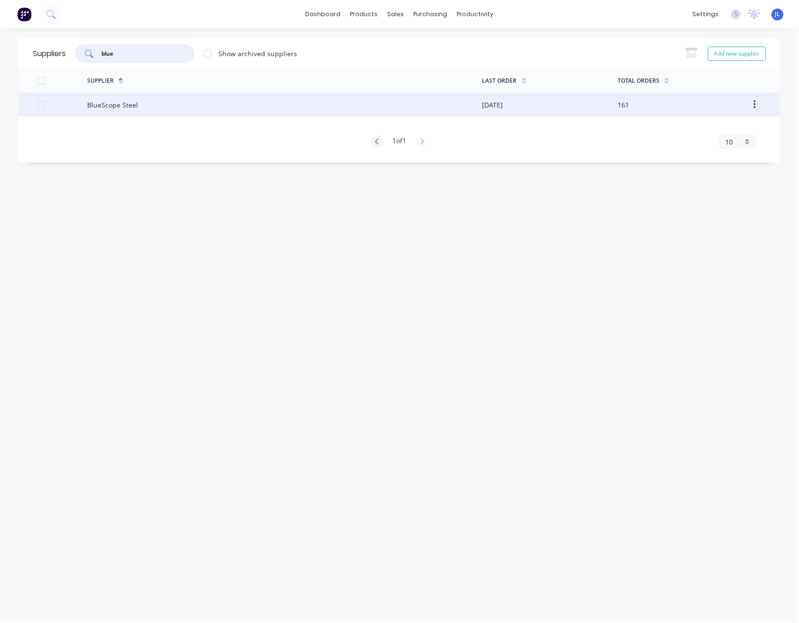
type input "blue"
click at [125, 111] on div "BlueScope Steel" at bounding box center [284, 105] width 395 height 24
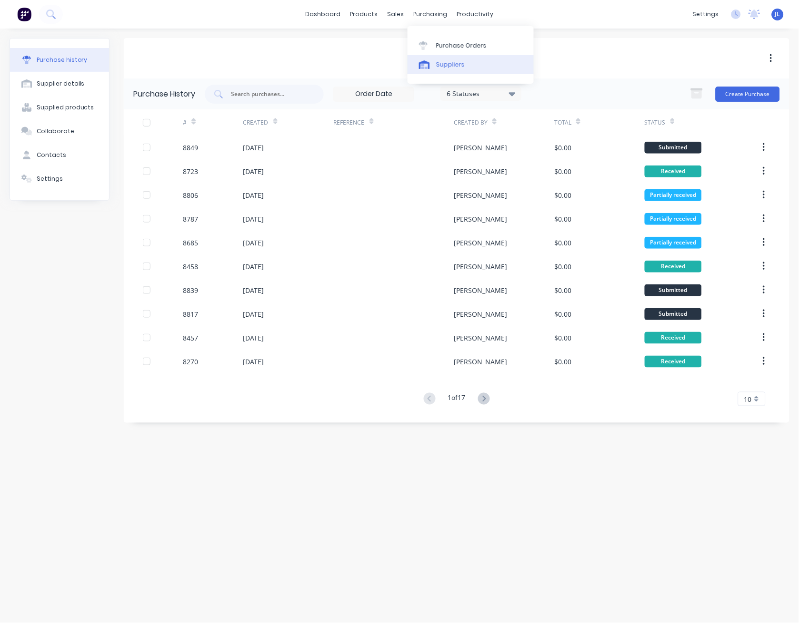
click at [442, 65] on div "Suppliers" at bounding box center [450, 64] width 29 height 9
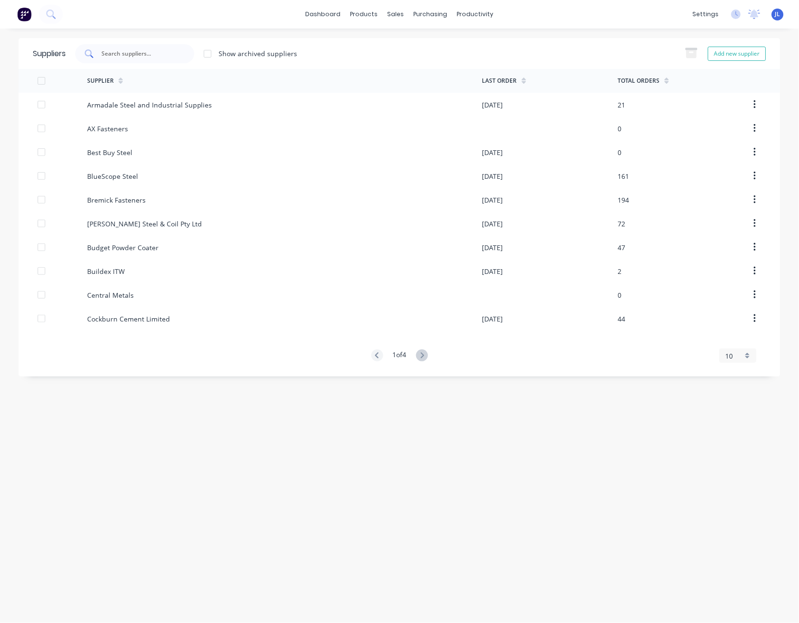
click at [144, 53] on input "text" at bounding box center [139, 54] width 79 height 10
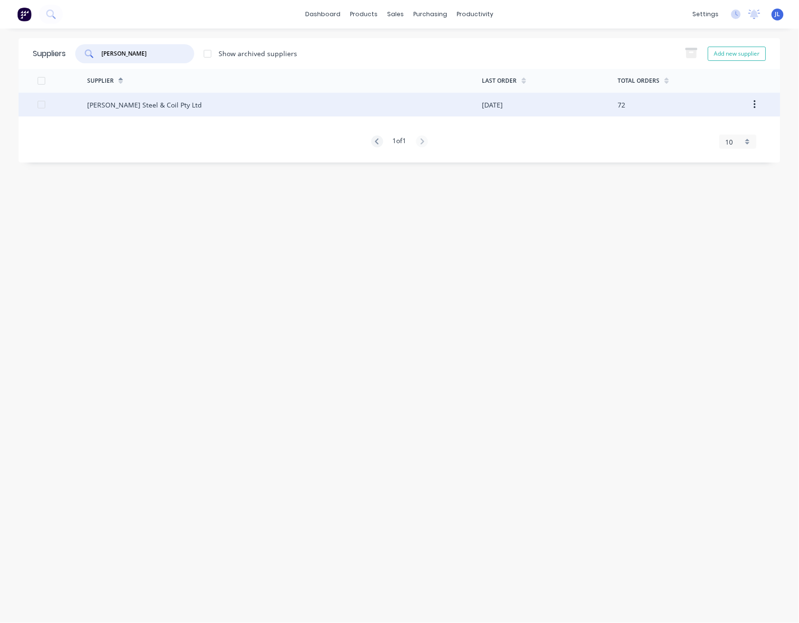
type input "[PERSON_NAME]"
click at [124, 109] on div "[PERSON_NAME] Steel & Coil Pty Ltd" at bounding box center [144, 105] width 115 height 10
